Goal: Task Accomplishment & Management: Manage account settings

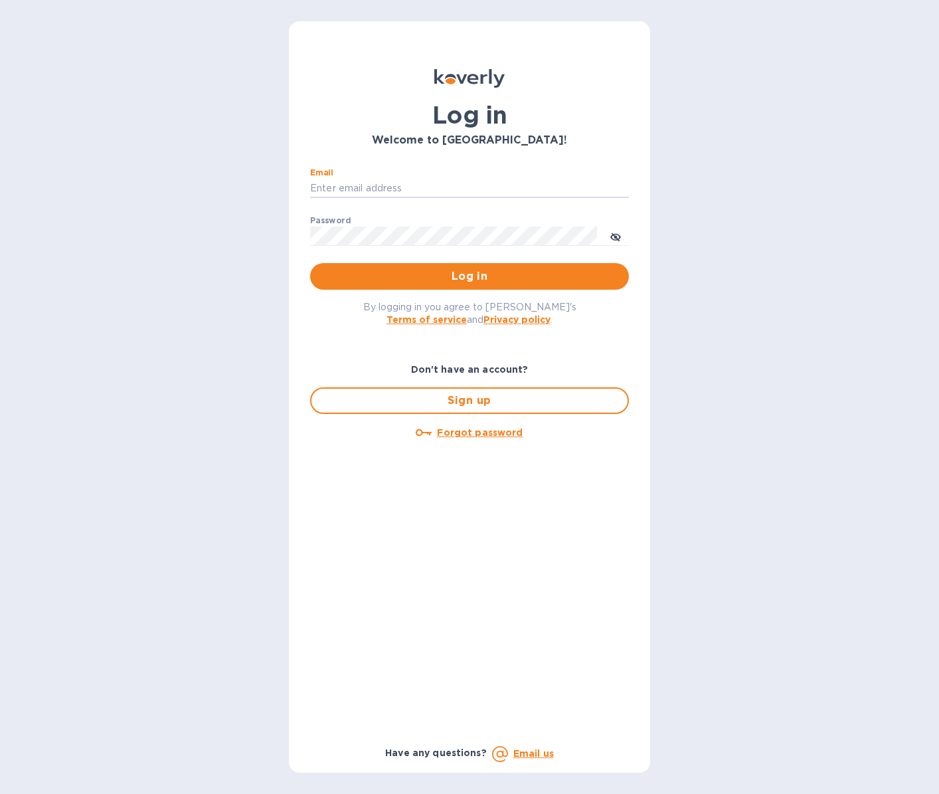
type input "[EMAIL_ADDRESS][DOMAIN_NAME]"
click at [420, 276] on span "Log in" at bounding box center [470, 276] width 298 height 16
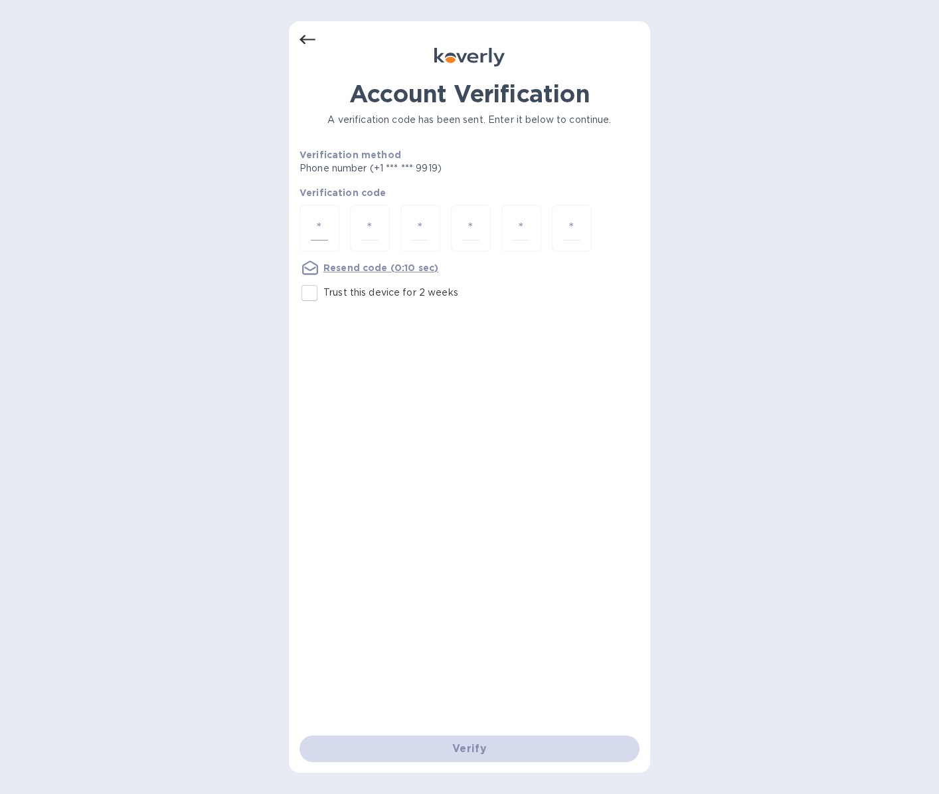
click at [317, 223] on input "number" at bounding box center [319, 228] width 17 height 25
type input "6"
type input "4"
type input "6"
type input "3"
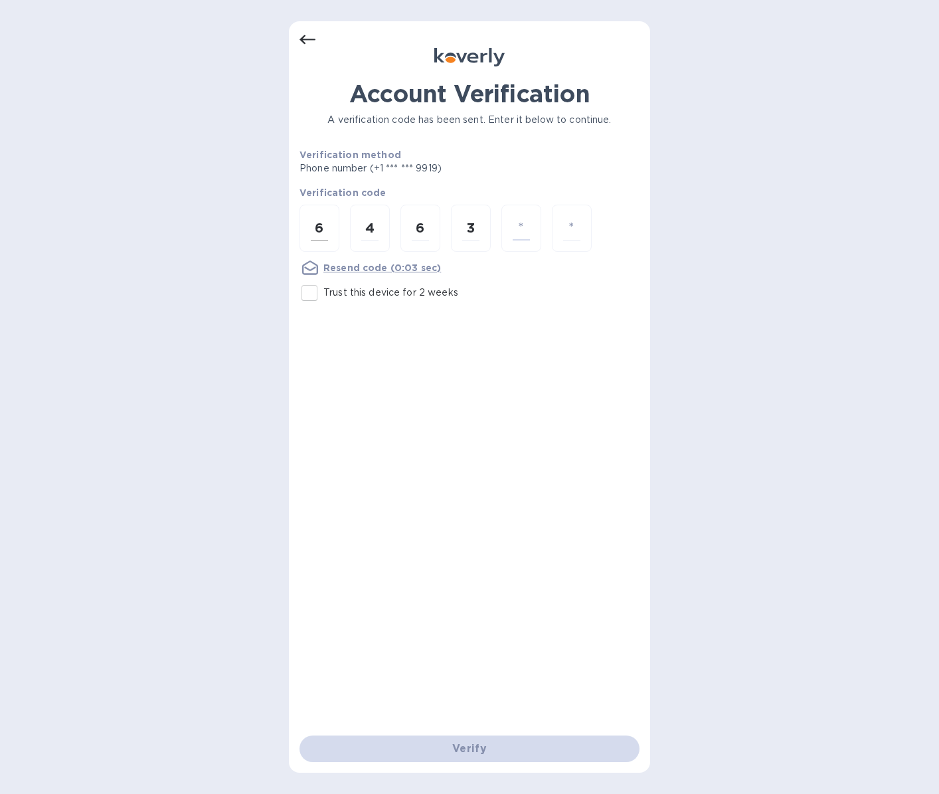
type input "9"
type input "7"
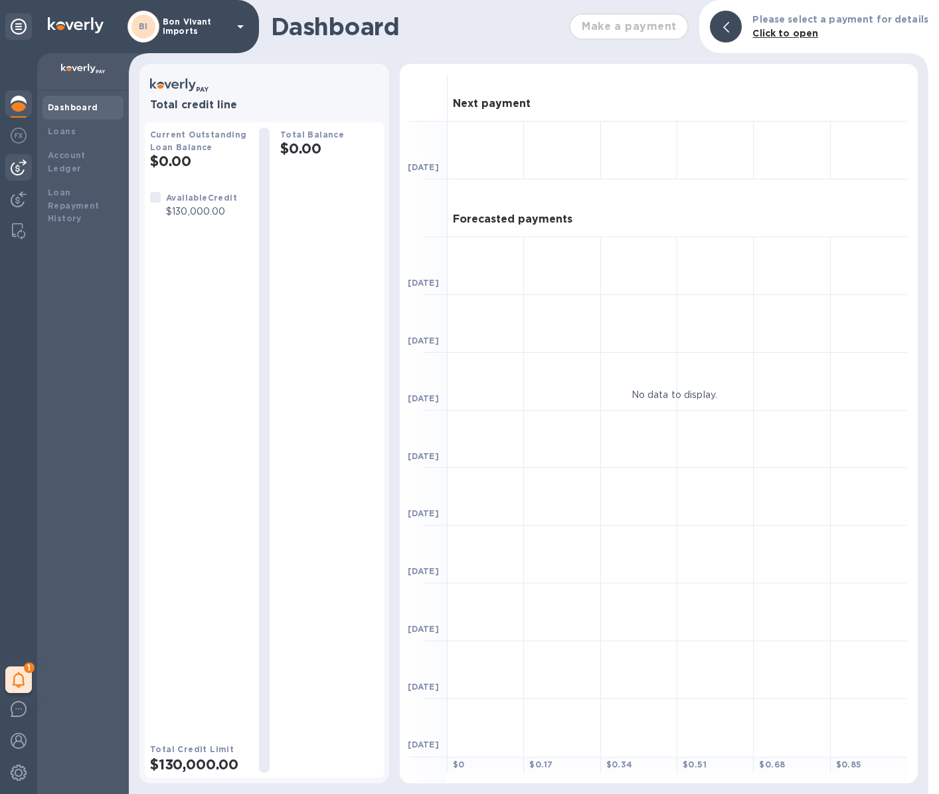
click at [17, 165] on img at bounding box center [19, 167] width 16 height 16
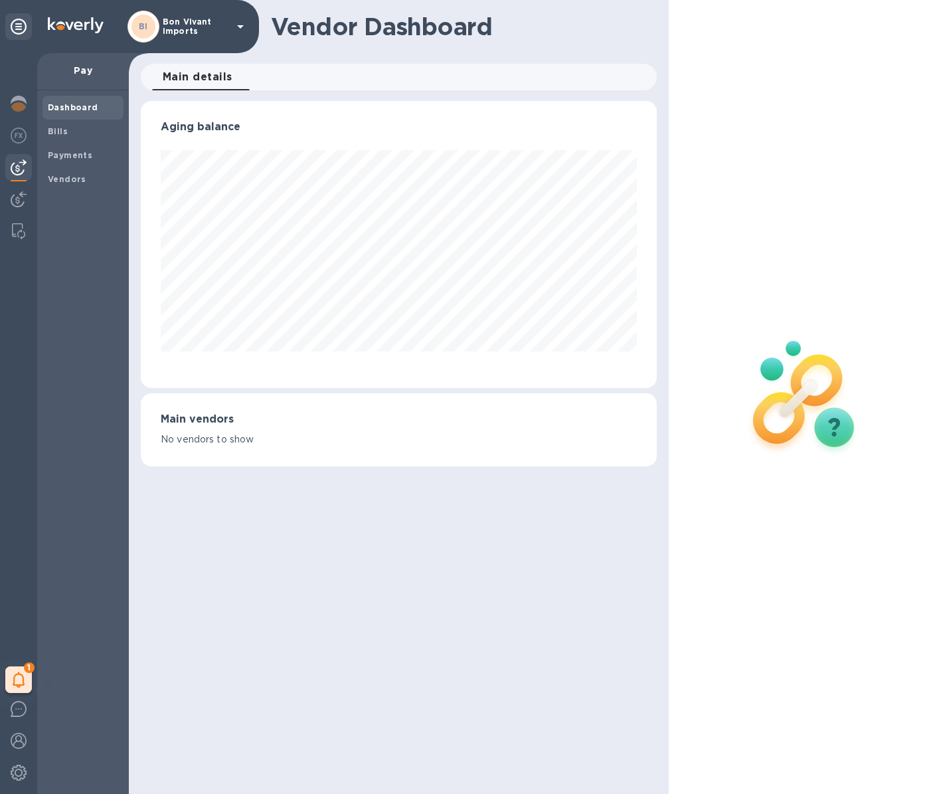
scroll to position [287, 517]
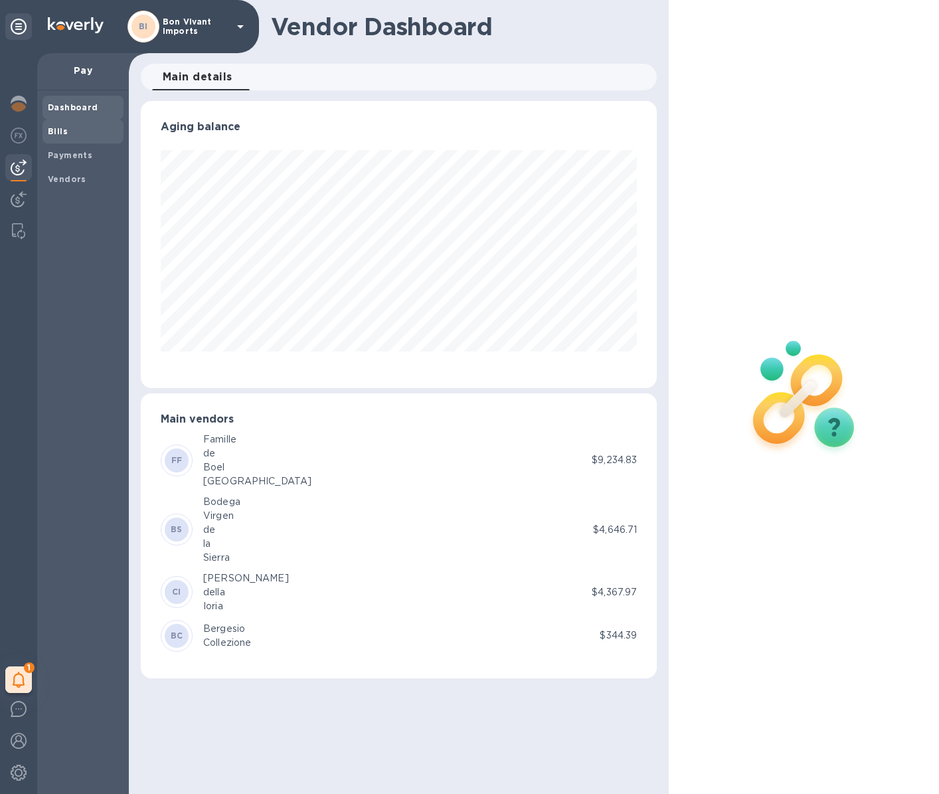
click at [70, 129] on span "Bills" at bounding box center [83, 131] width 70 height 13
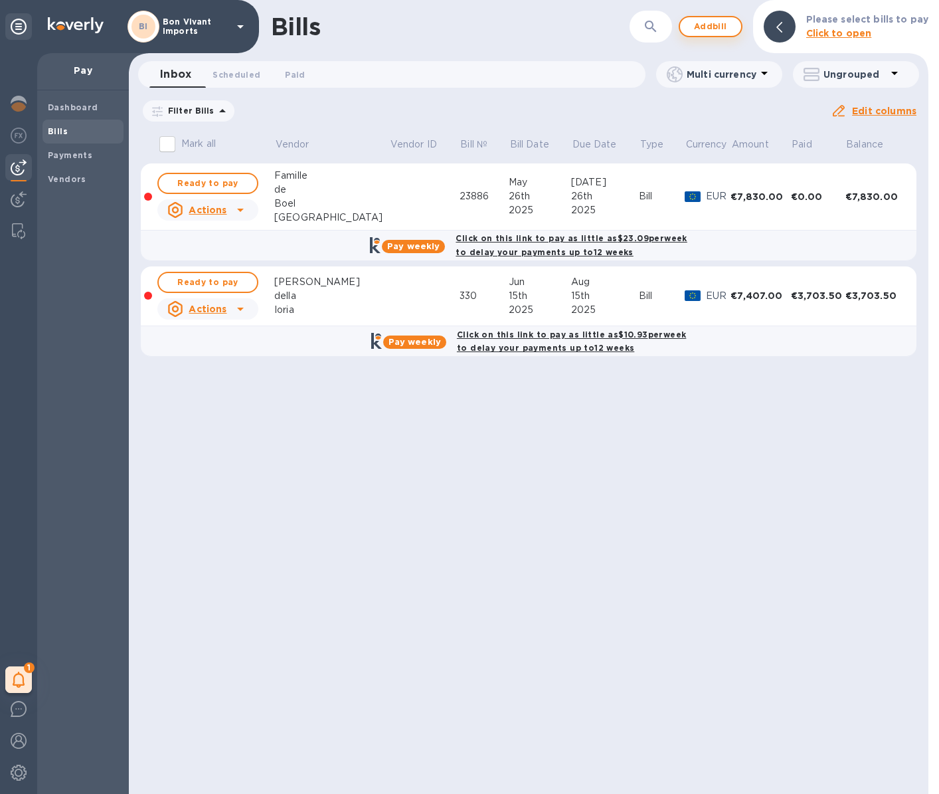
click at [723, 27] on span "Add bill" at bounding box center [711, 27] width 40 height 16
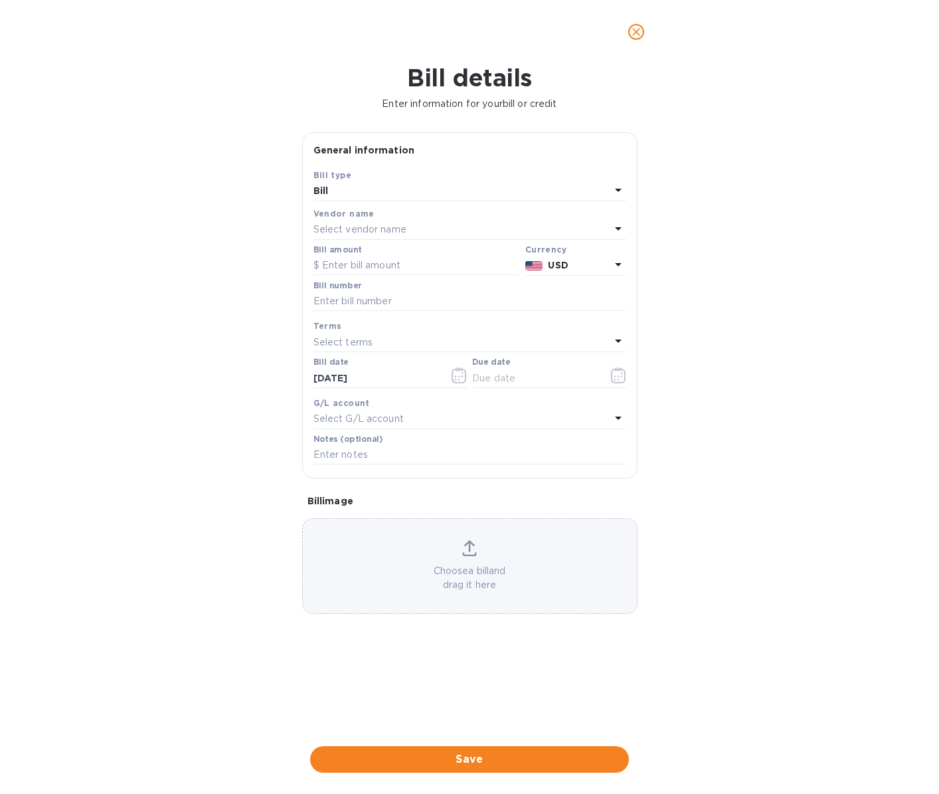
click at [461, 225] on div "Select vendor name" at bounding box center [461, 229] width 297 height 19
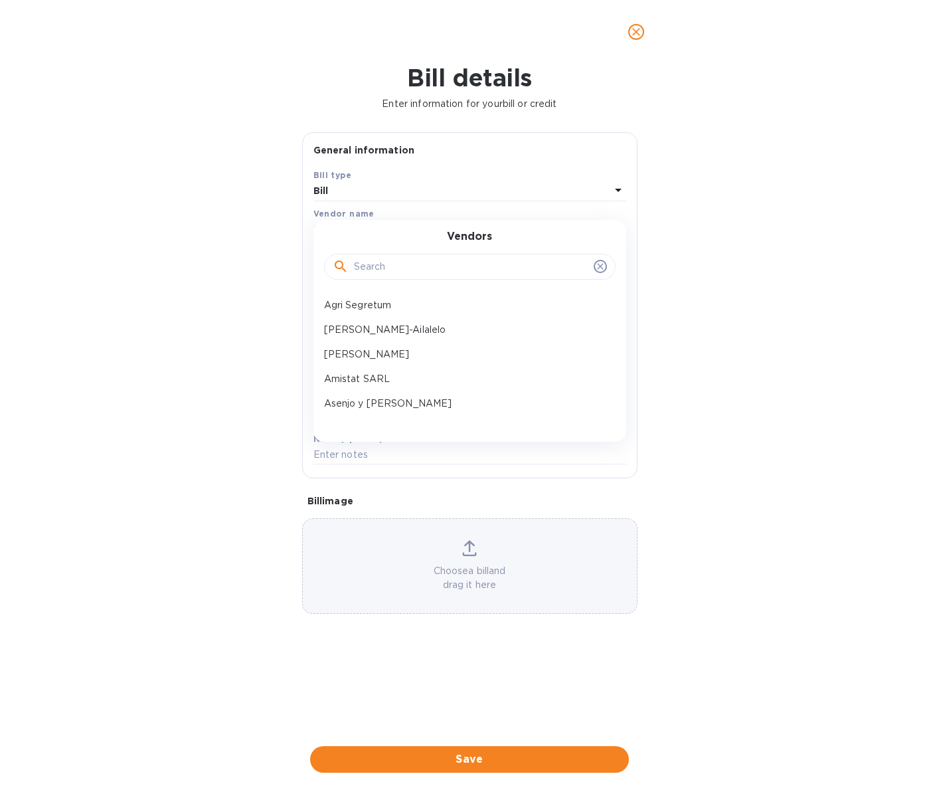
click at [444, 261] on input "text" at bounding box center [471, 267] width 234 height 20
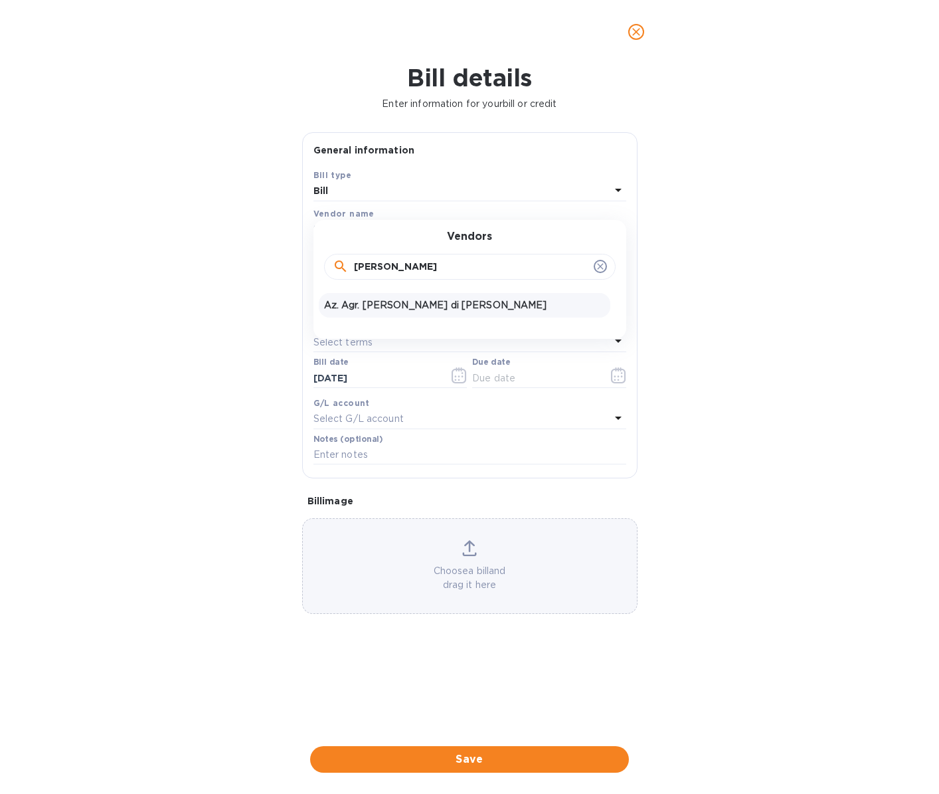
type input "pasquale"
click at [453, 304] on p "Az. Agr. Petrera Pasquale di Orfino Rosa" at bounding box center [464, 305] width 281 height 14
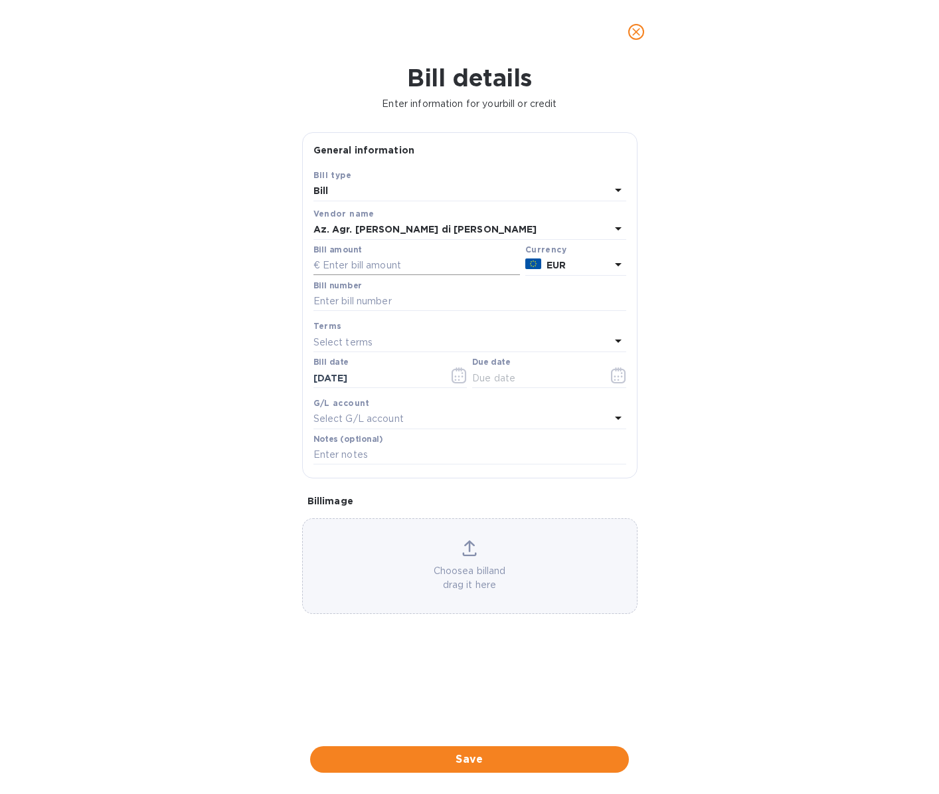
click at [382, 264] on input "text" at bounding box center [416, 266] width 207 height 20
type input "4,950"
click at [456, 372] on icon "button" at bounding box center [459, 375] width 15 height 16
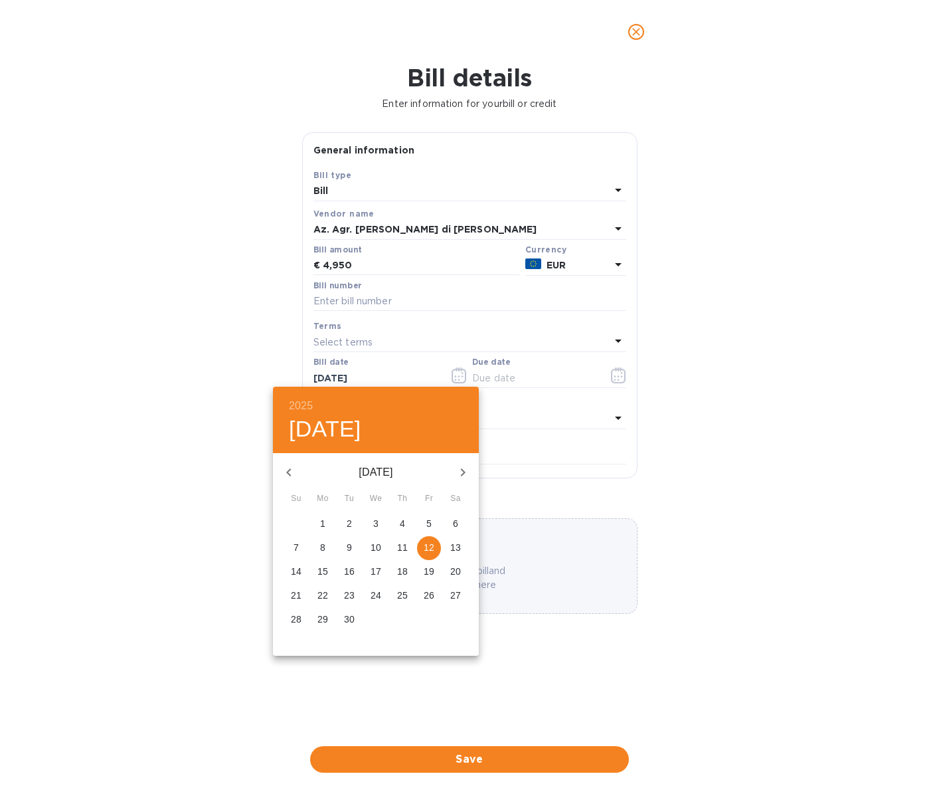
click at [290, 466] on icon "button" at bounding box center [289, 472] width 16 height 16
click at [287, 471] on icon "button" at bounding box center [289, 472] width 16 height 16
click at [464, 473] on icon "button" at bounding box center [463, 472] width 16 height 16
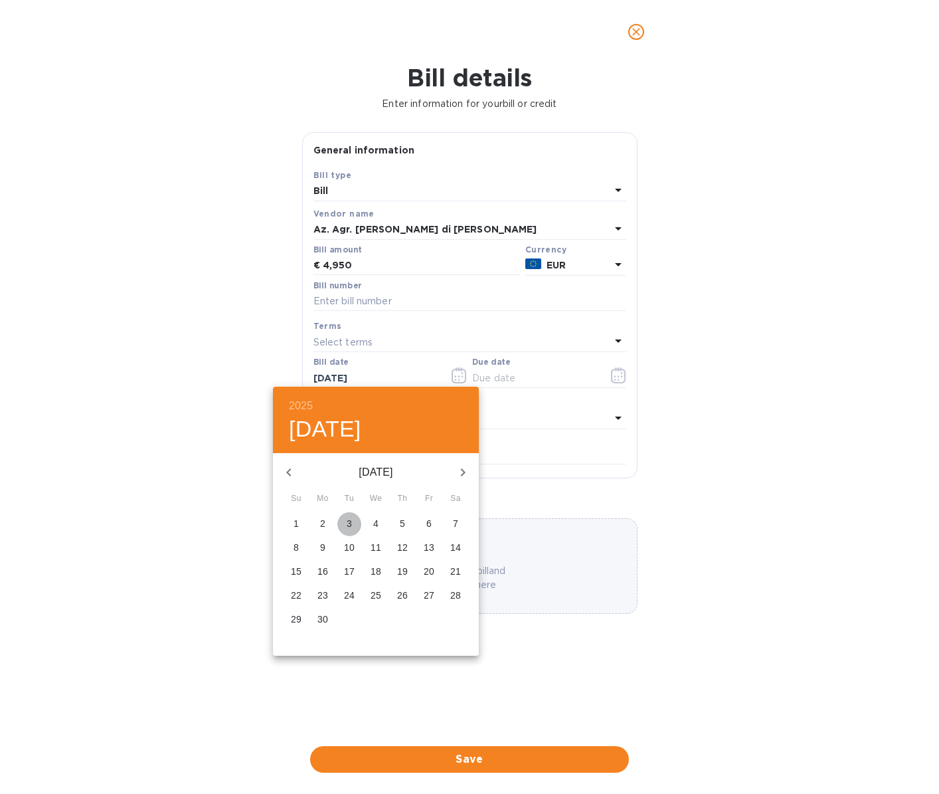
click at [351, 521] on p "3" at bounding box center [349, 523] width 5 height 13
type input "06/03/2025"
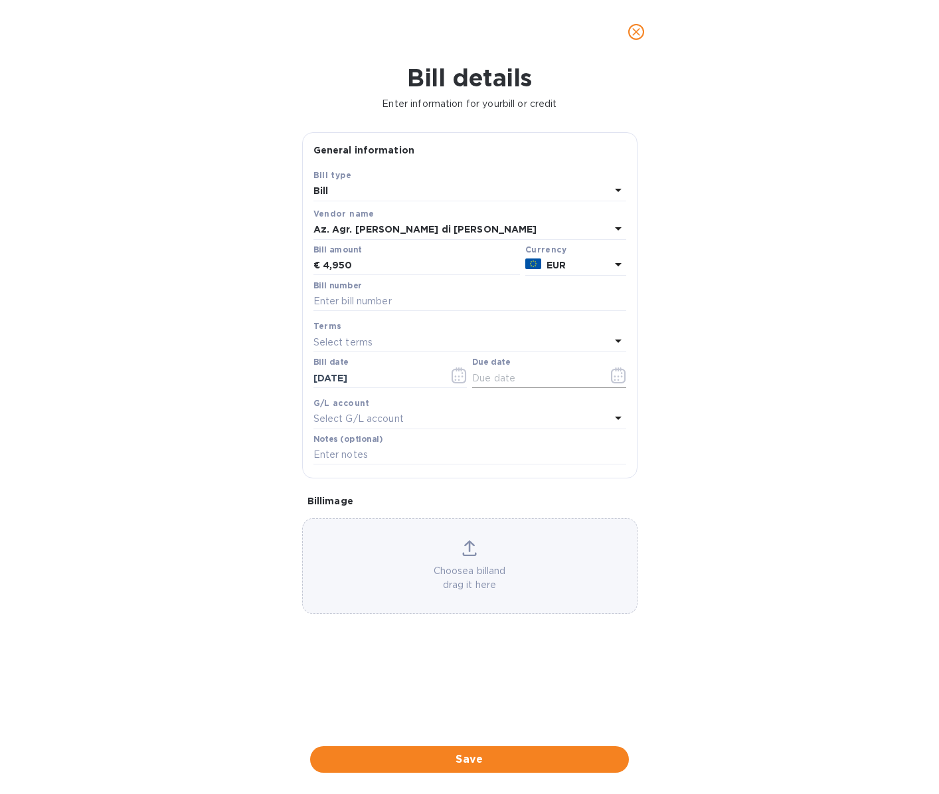
click at [620, 375] on icon "button" at bounding box center [618, 375] width 15 height 16
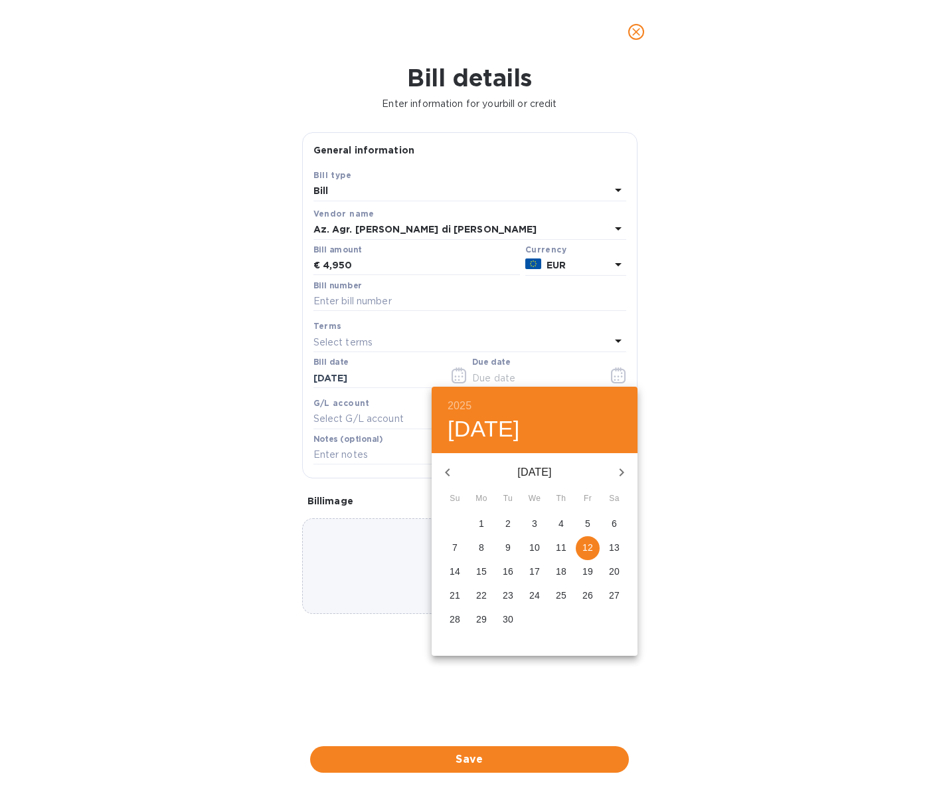
click at [447, 471] on icon "button" at bounding box center [447, 472] width 5 height 8
click at [460, 545] on span "3" at bounding box center [455, 547] width 24 height 13
type input "08/03/2025"
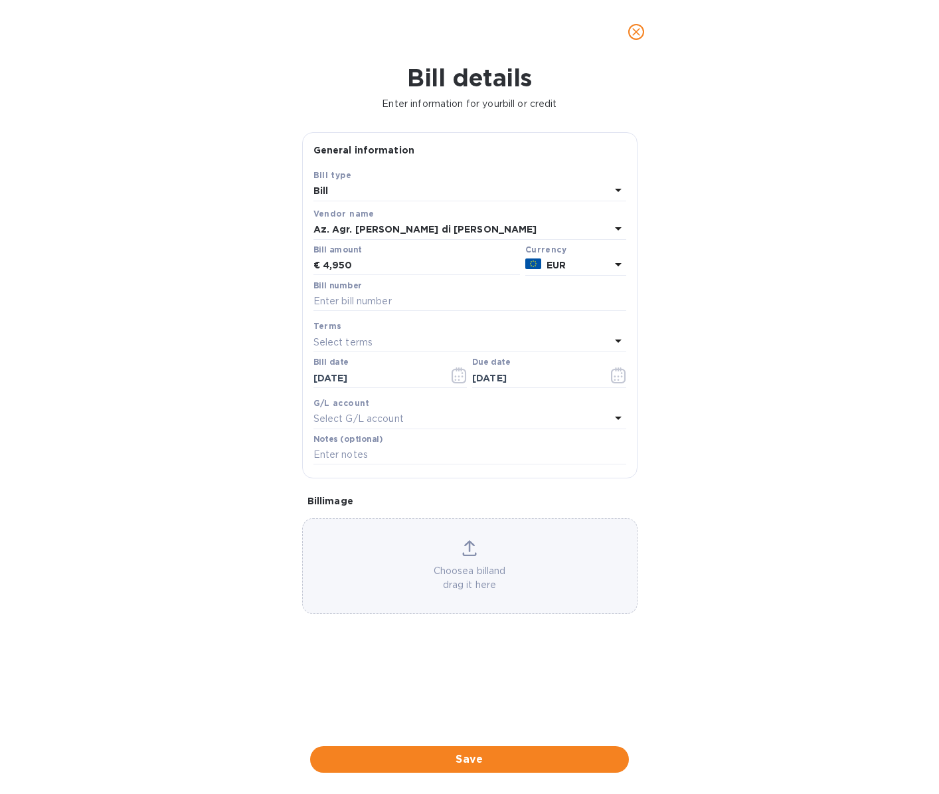
click at [454, 558] on div "Choose a bill and drag it here" at bounding box center [470, 566] width 334 height 52
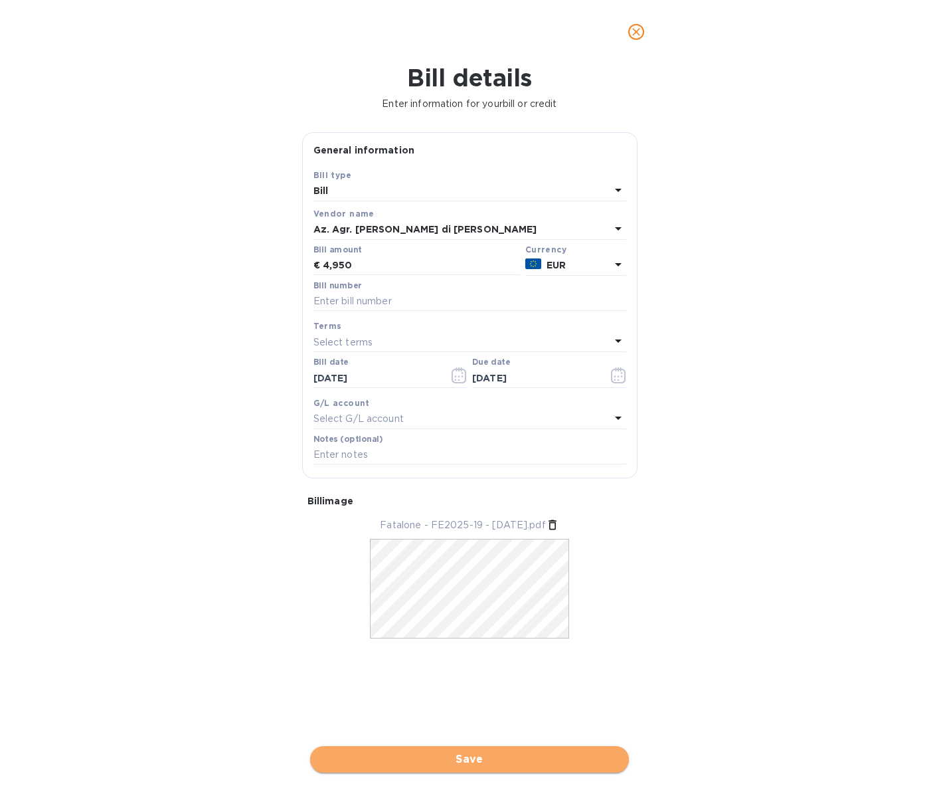
click at [582, 751] on span "Save" at bounding box center [470, 759] width 298 height 16
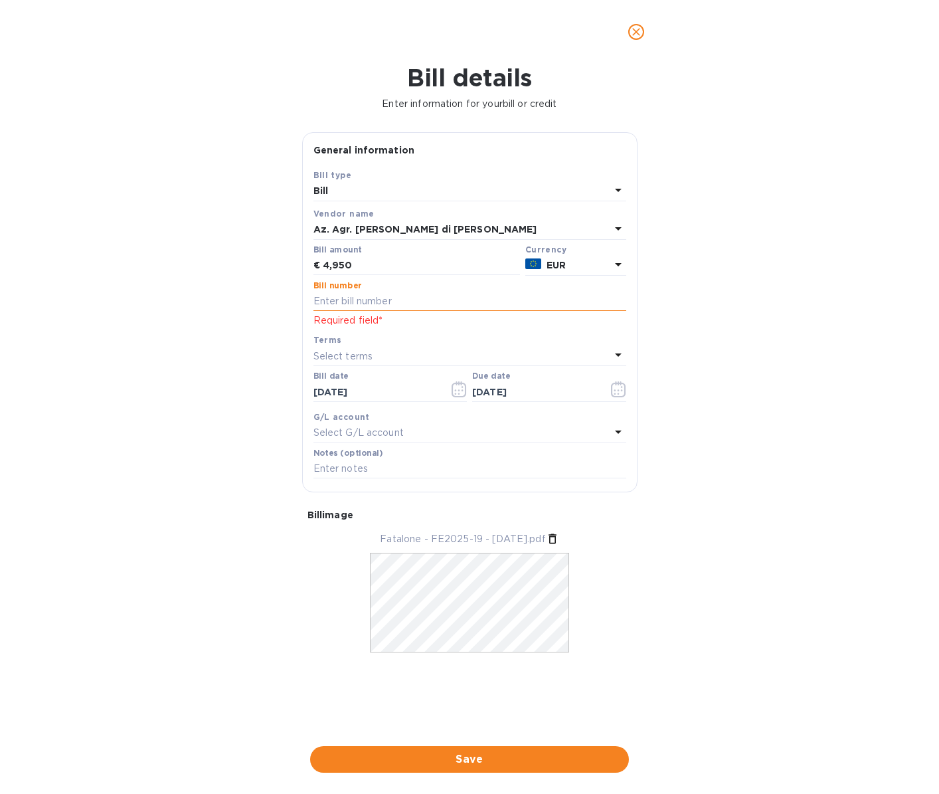
click at [424, 301] on input "text" at bounding box center [469, 302] width 313 height 20
type input "FE/2025/19"
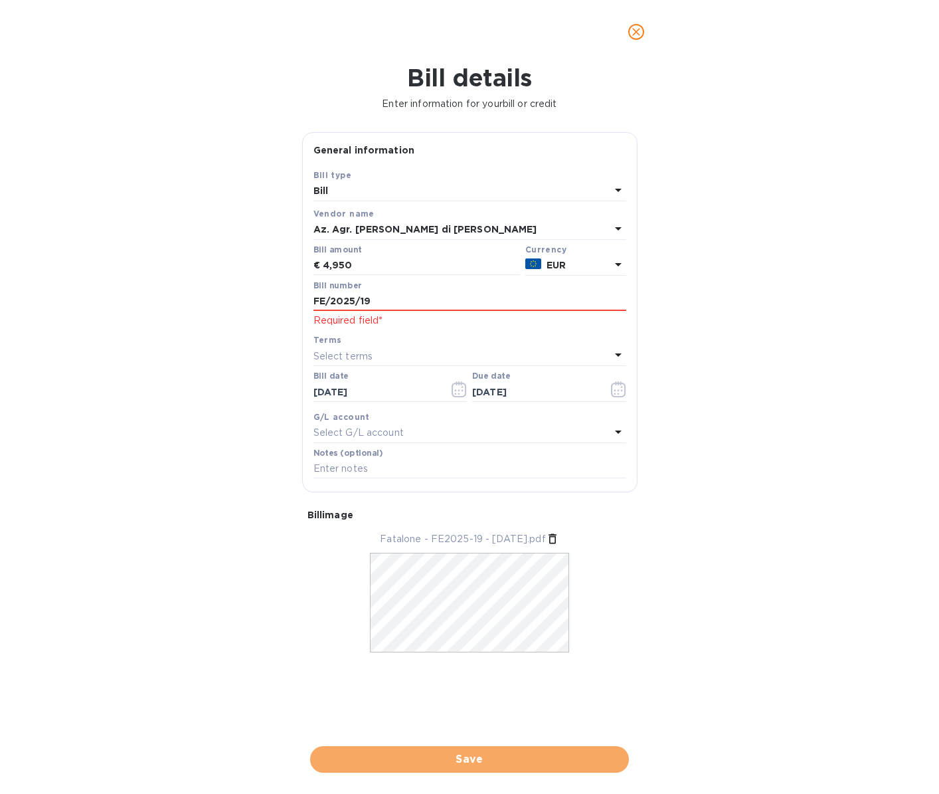
click at [526, 751] on span "Save" at bounding box center [470, 759] width 298 height 16
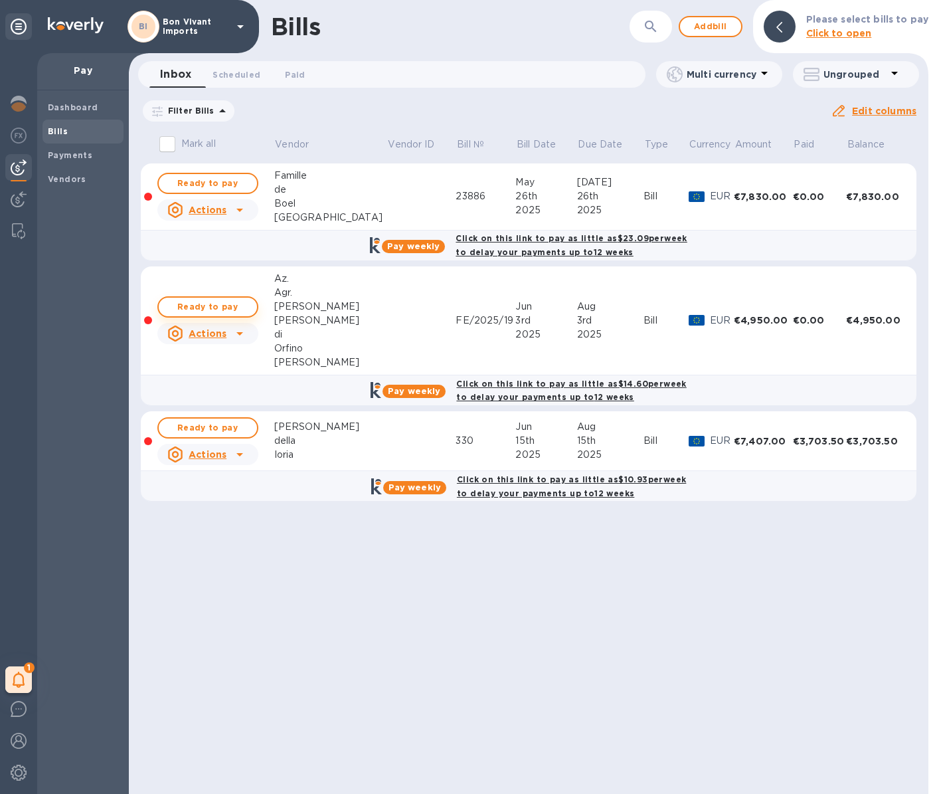
click at [234, 299] on span "Ready to pay" at bounding box center [207, 307] width 77 height 16
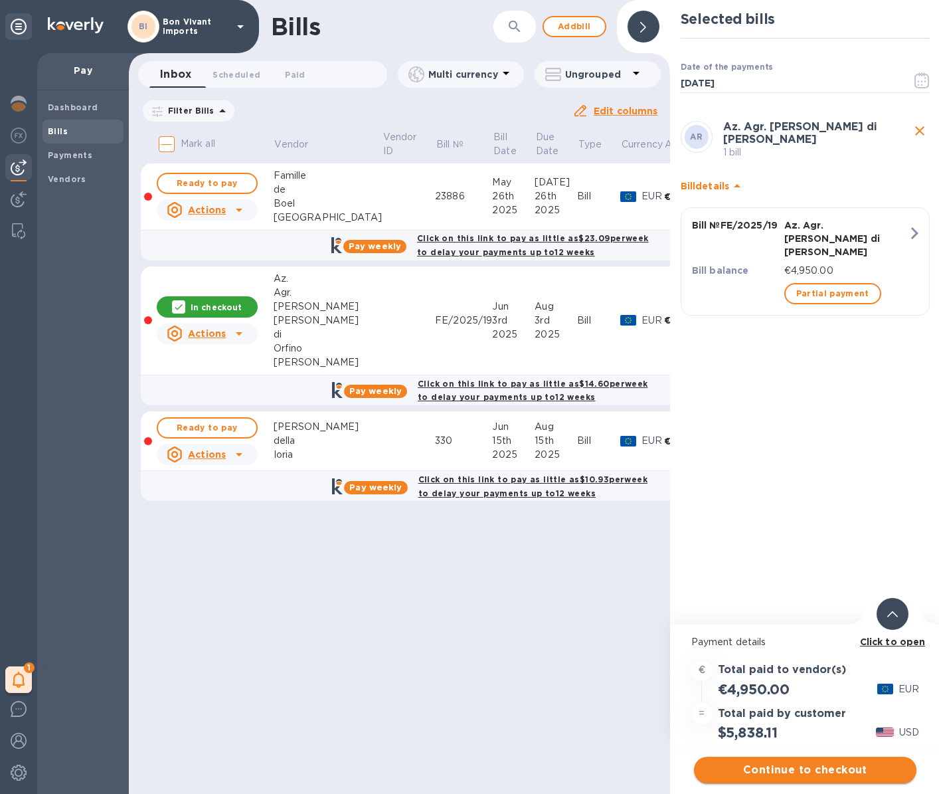
click at [845, 772] on span "Continue to checkout" at bounding box center [805, 770] width 201 height 16
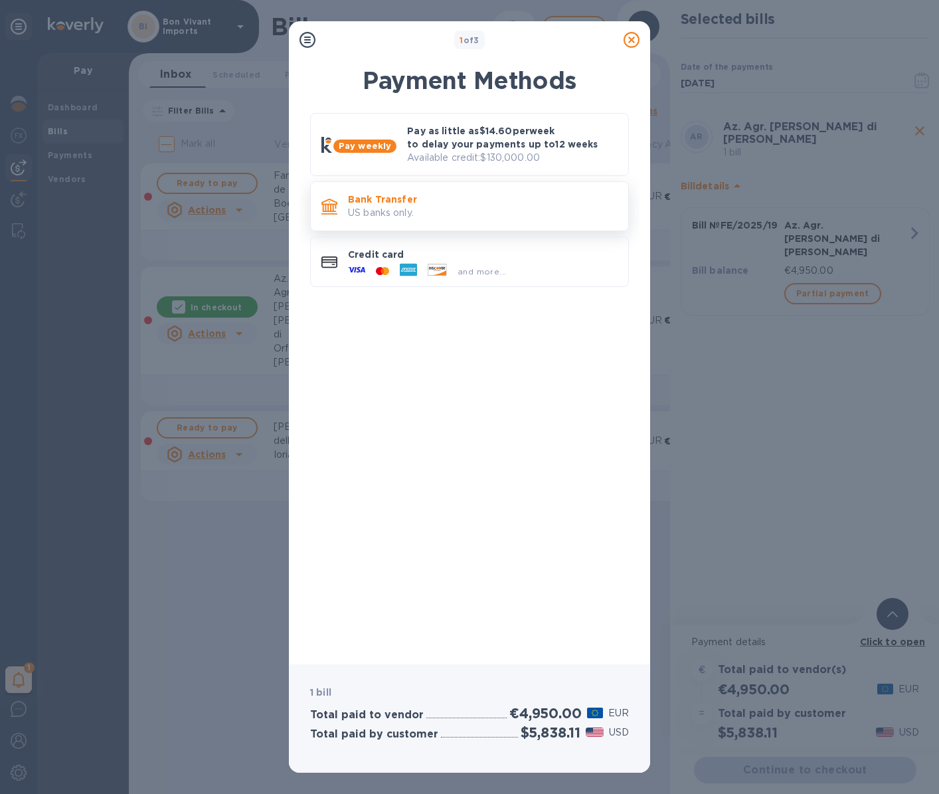
click at [430, 215] on p "US banks only." at bounding box center [483, 213] width 270 height 14
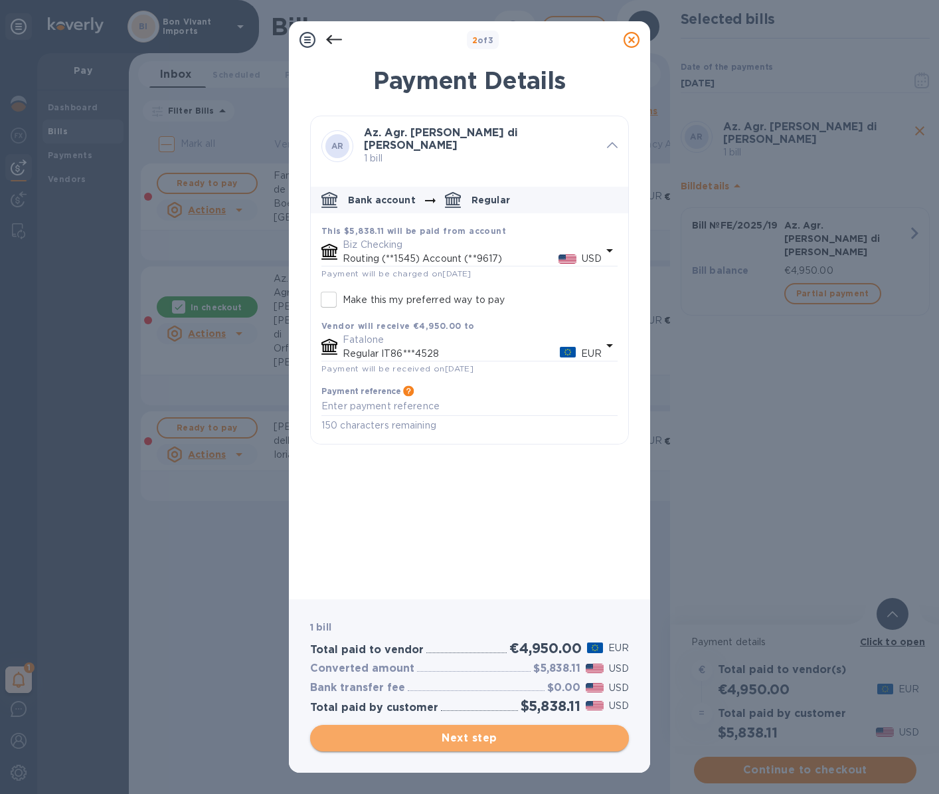
click at [511, 736] on span "Next step" at bounding box center [470, 738] width 298 height 16
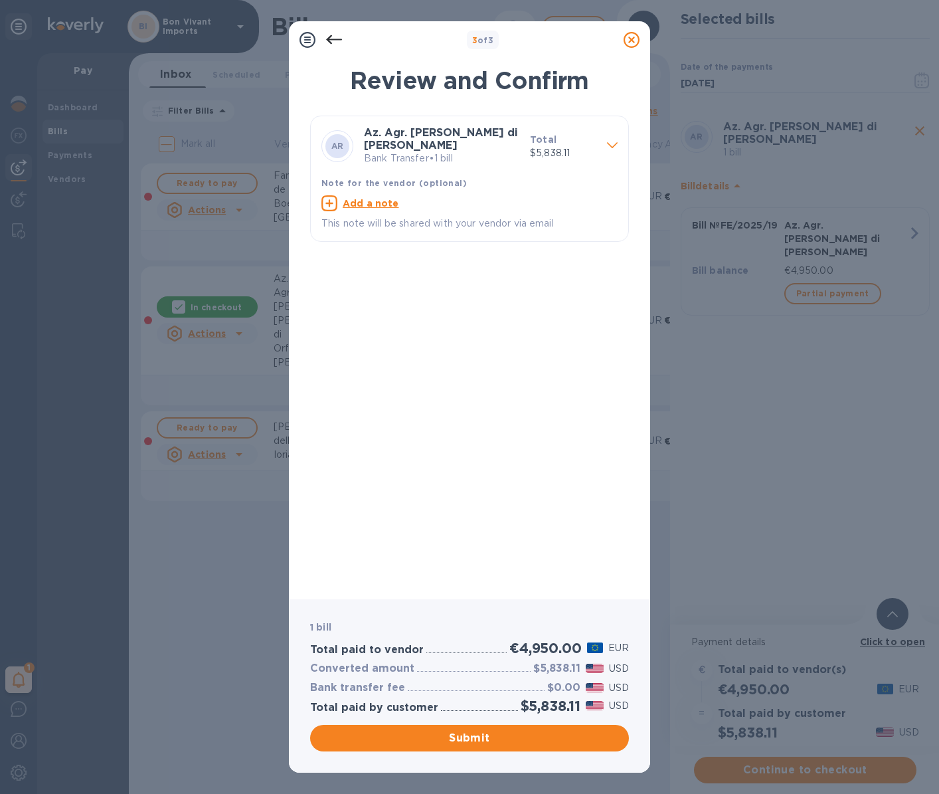
click at [361, 199] on u "Add a note" at bounding box center [371, 203] width 56 height 11
click at [361, 200] on textarea at bounding box center [458, 204] width 275 height 11
type textarea "Fattura FE/2025/19"
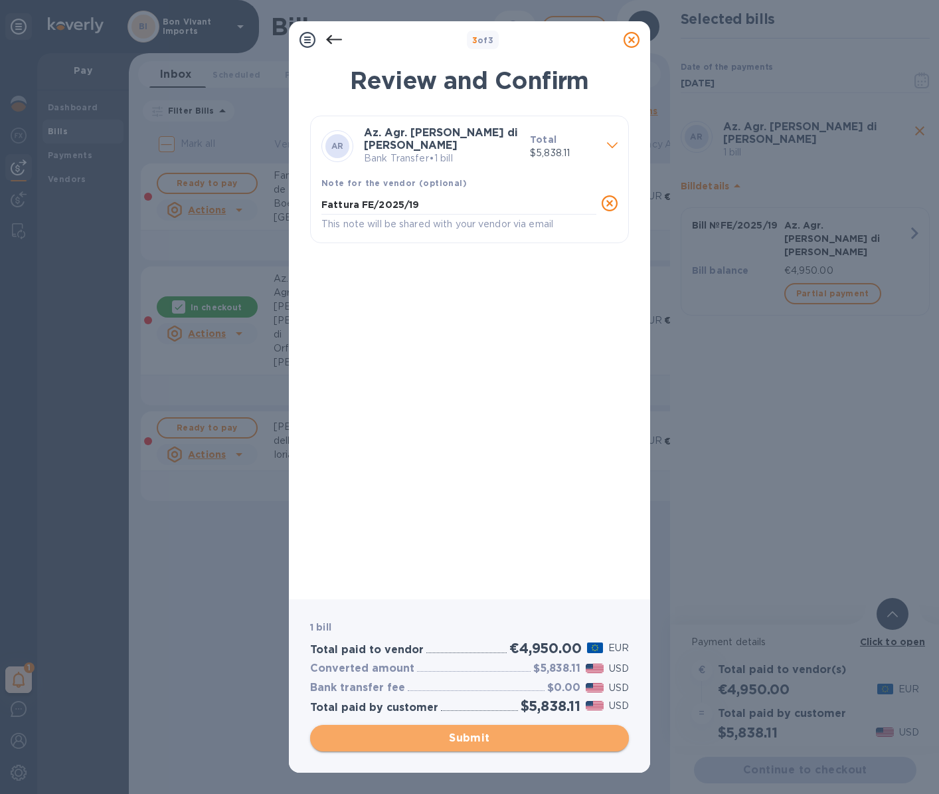
click at [512, 737] on span "Submit" at bounding box center [470, 738] width 298 height 16
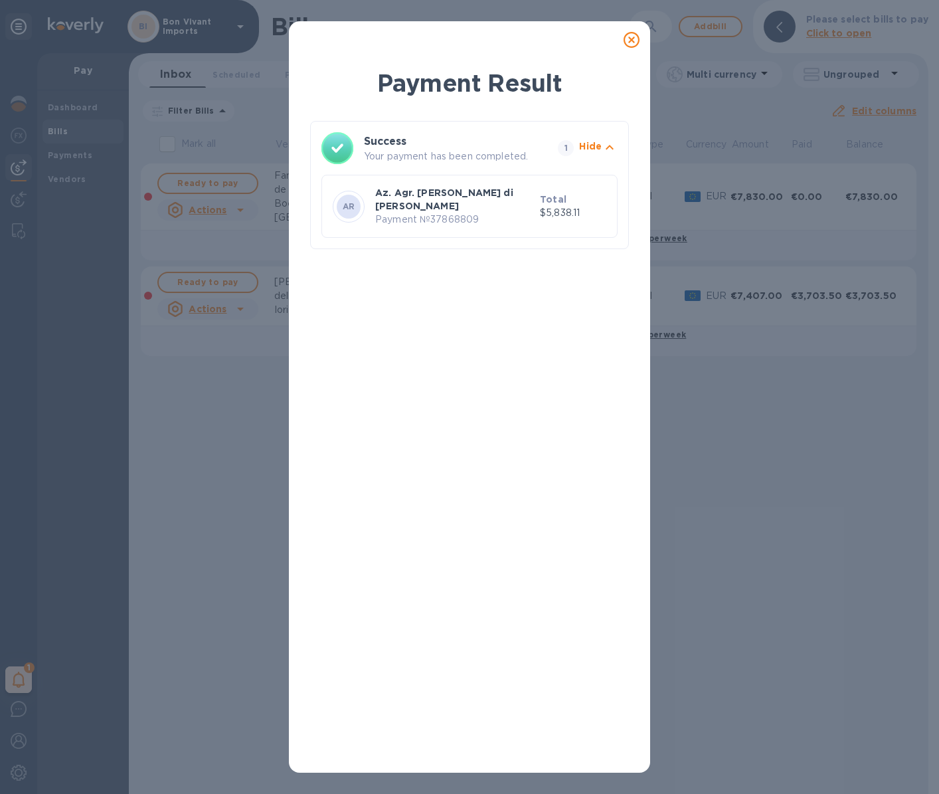
click at [607, 152] on icon "button" at bounding box center [610, 147] width 16 height 16
click at [565, 205] on p "Total" at bounding box center [573, 199] width 66 height 13
click at [380, 198] on p "Az. Agr. Petrera Pasquale di Orfino Rosa" at bounding box center [454, 199] width 159 height 27
click at [629, 39] on icon at bounding box center [632, 40] width 16 height 16
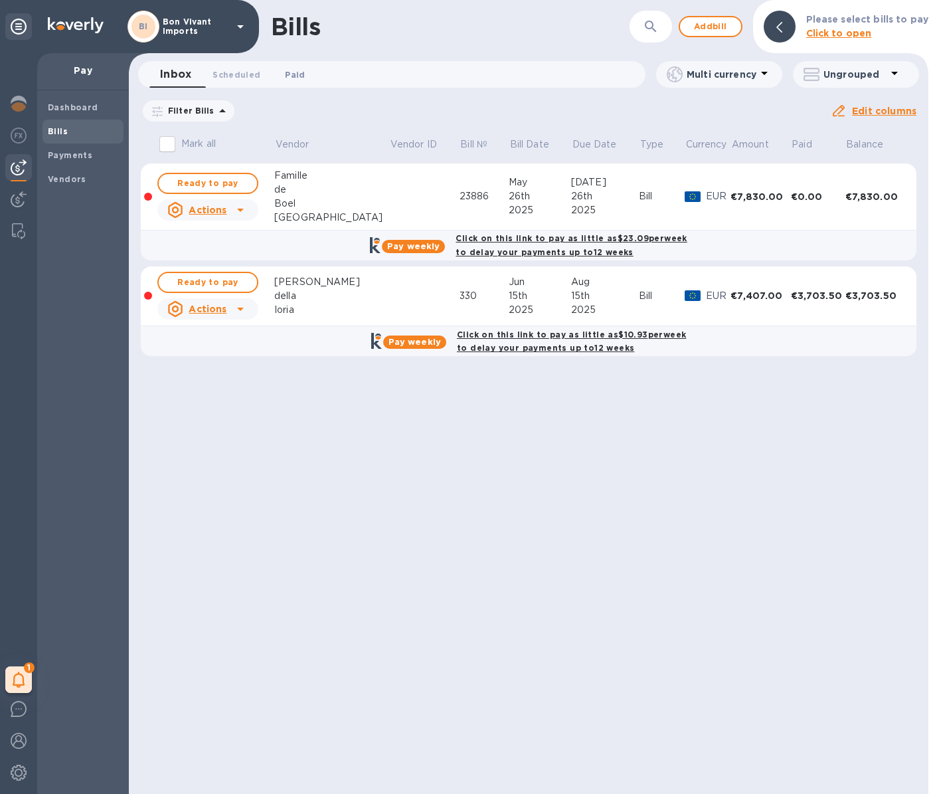
click at [299, 72] on span "Paid 0" at bounding box center [295, 75] width 20 height 14
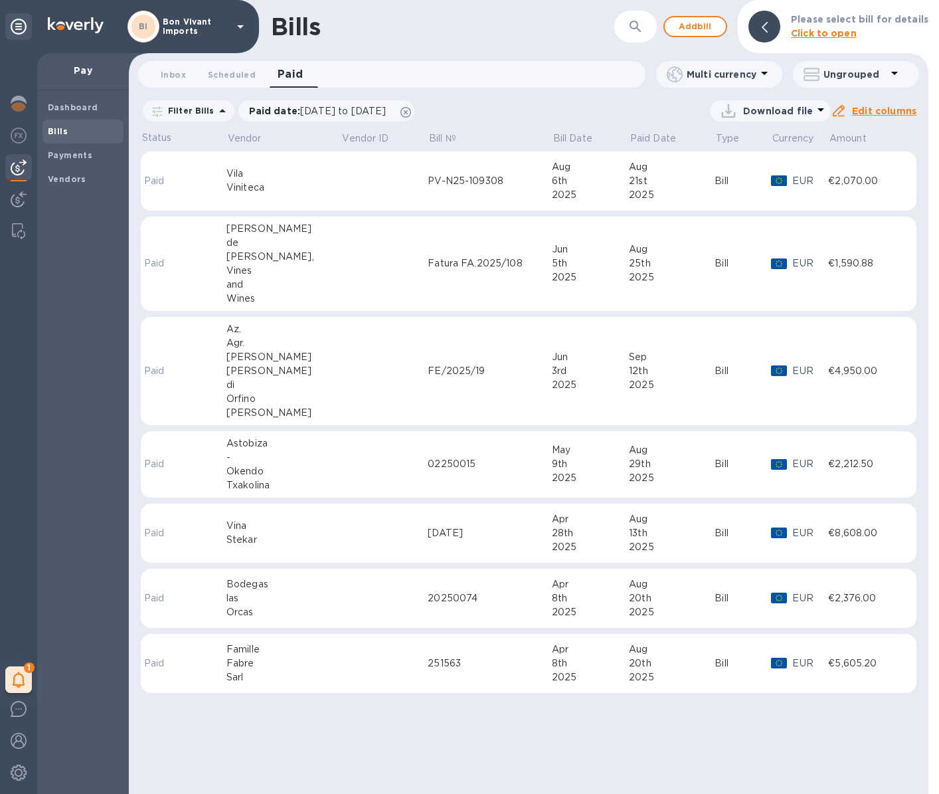
click at [341, 360] on td at bounding box center [384, 371] width 87 height 109
